Goal: Information Seeking & Learning: Find specific page/section

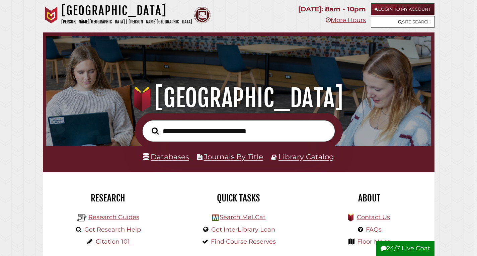
scroll to position [127, 381]
click at [160, 159] on link "Databases" at bounding box center [166, 156] width 46 height 9
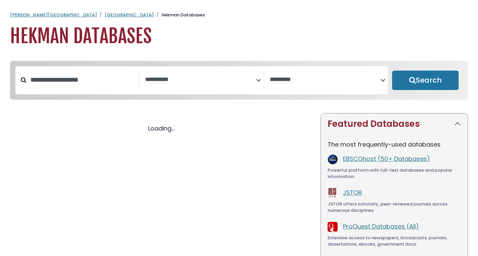
select select "Database Subject Filter"
select select "Database Vendors Filter"
select select "Database Subject Filter"
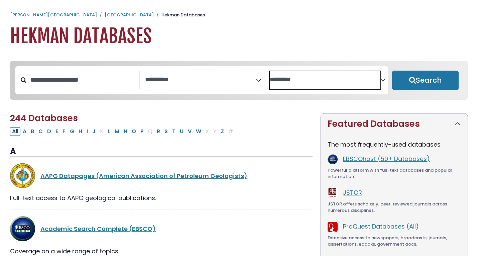
click at [280, 76] on textarea "Search" at bounding box center [325, 79] width 111 height 7
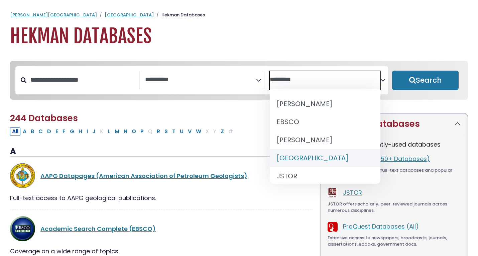
select select "******"
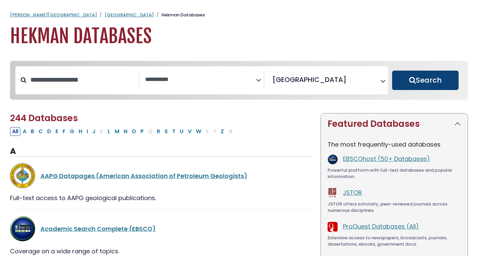
click at [412, 78] on button "Search" at bounding box center [425, 80] width 67 height 19
select select "Database Subject Filter"
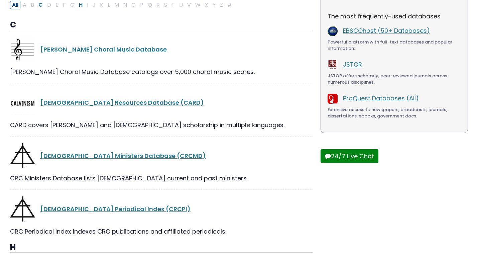
scroll to position [134, 0]
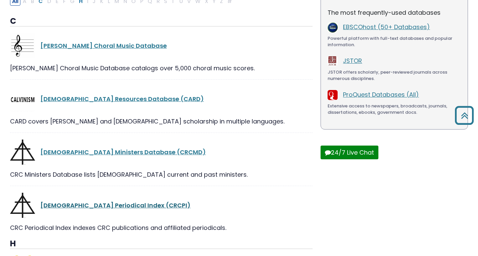
click at [175, 203] on link "Christian Reformed Church Periodical Index (CRCPI)" at bounding box center [115, 205] width 150 height 8
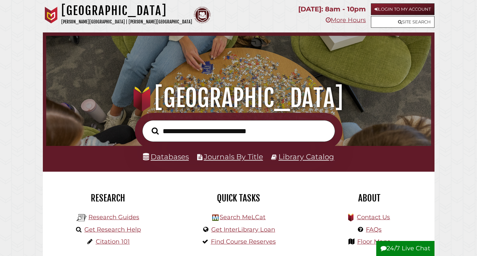
scroll to position [127, 381]
type input "**"
click at [257, 159] on link "Journals By Title" at bounding box center [233, 156] width 59 height 9
